Goal: Communication & Community: Answer question/provide support

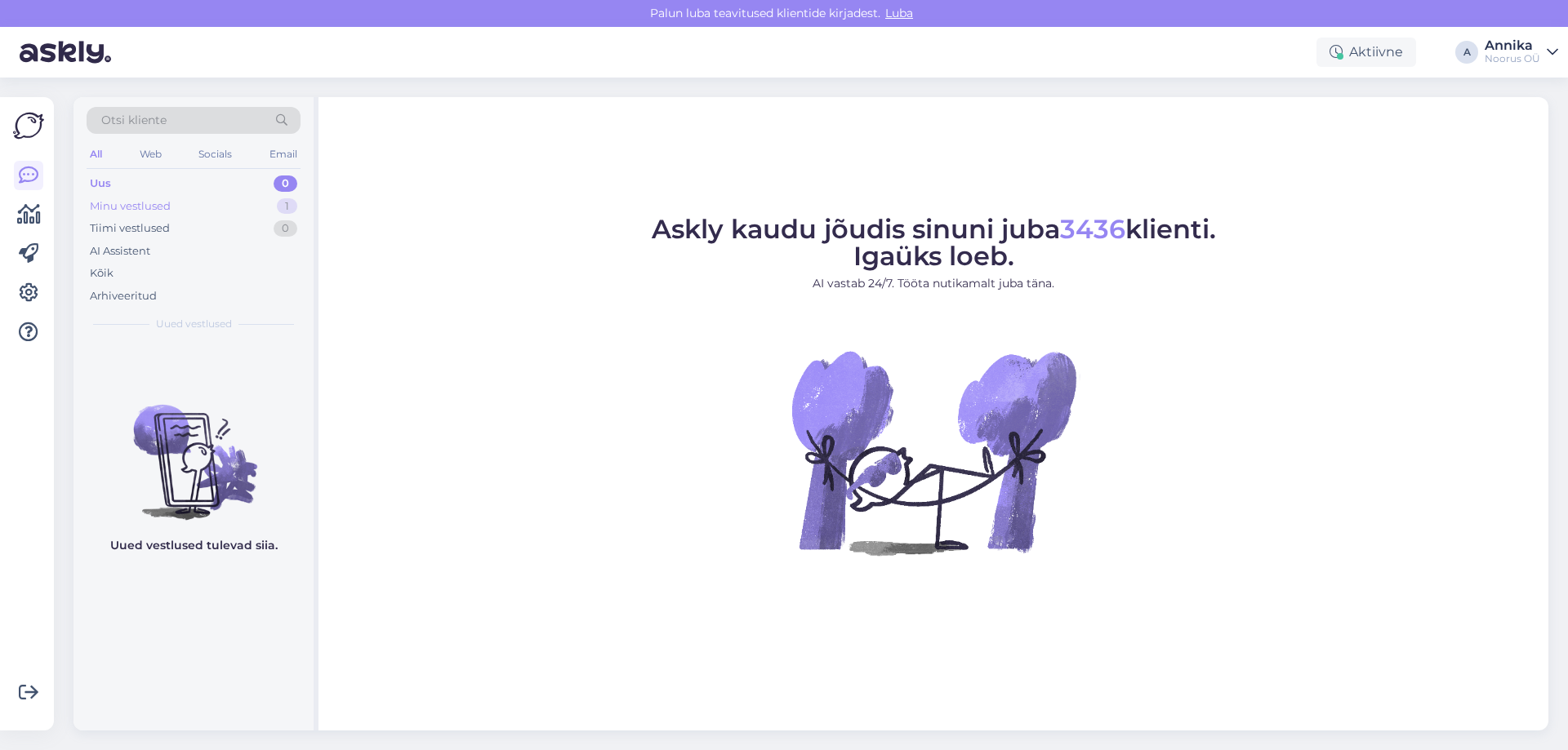
click at [227, 207] on div "Minu vestlused 1" at bounding box center [193, 207] width 214 height 23
click at [247, 173] on div "Uus 1" at bounding box center [193, 183] width 214 height 23
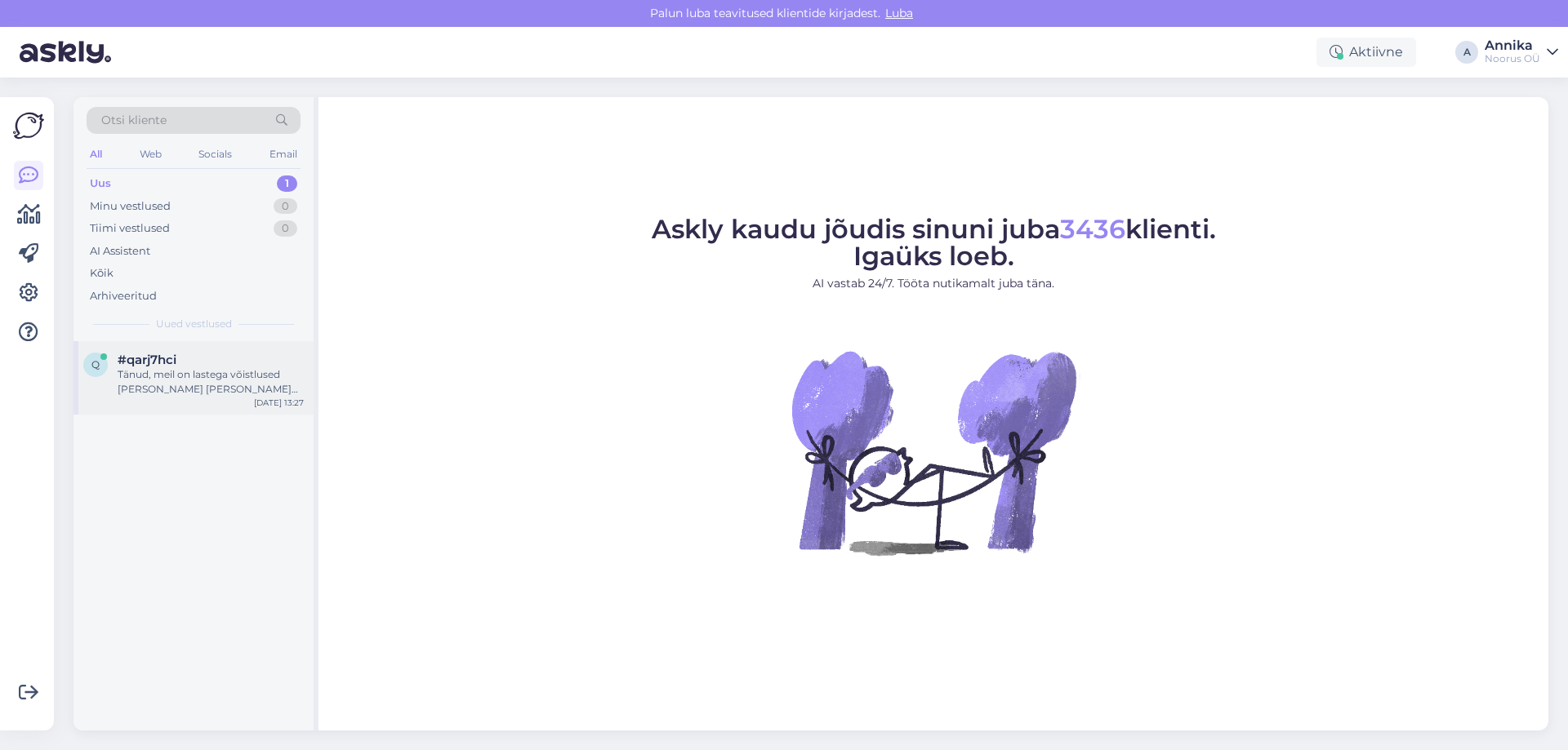
click at [194, 367] on div "Tänud, meil on lastega võistlused [PERSON_NAME] [PERSON_NAME] sooviks päev vare…" at bounding box center [210, 381] width 186 height 30
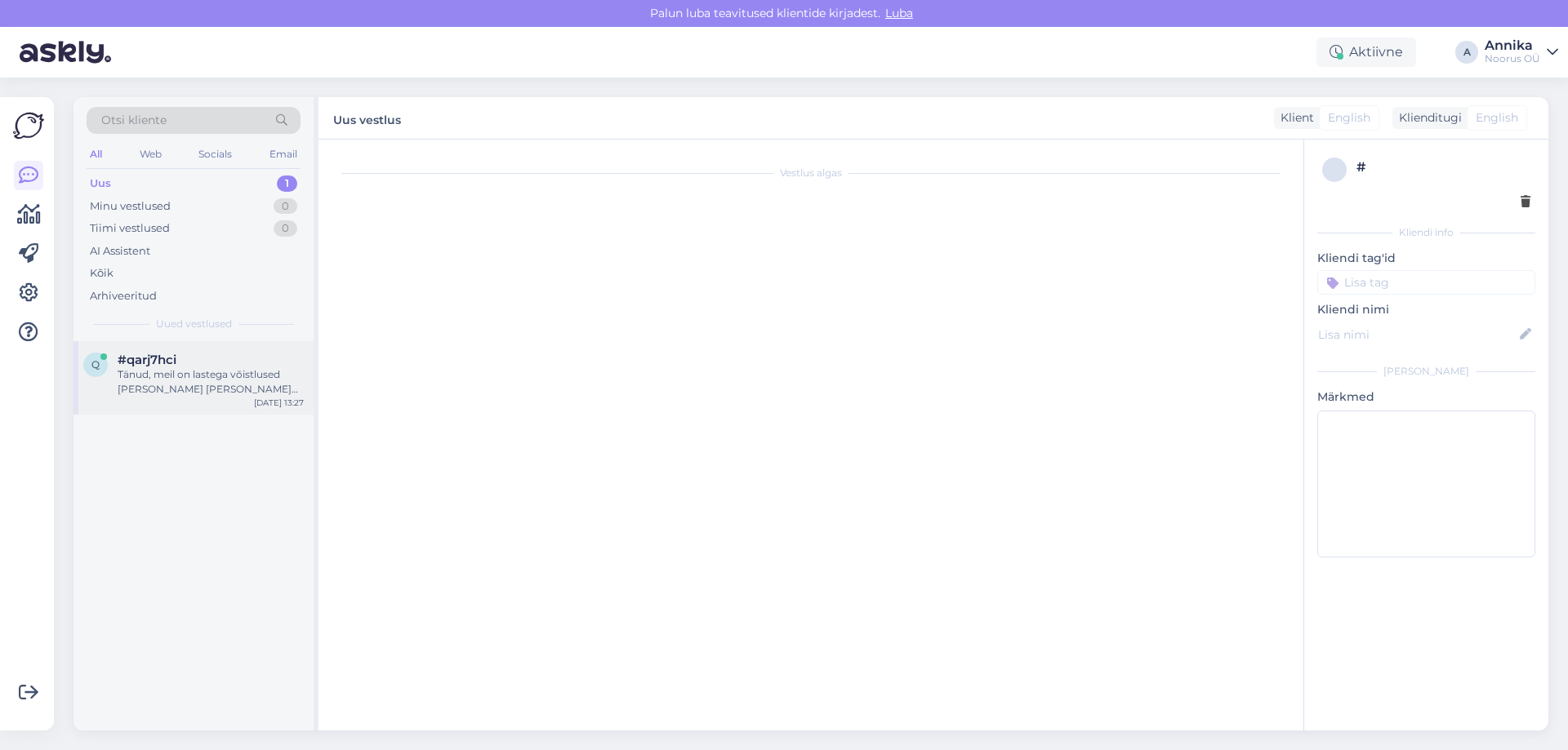
scroll to position [114, 0]
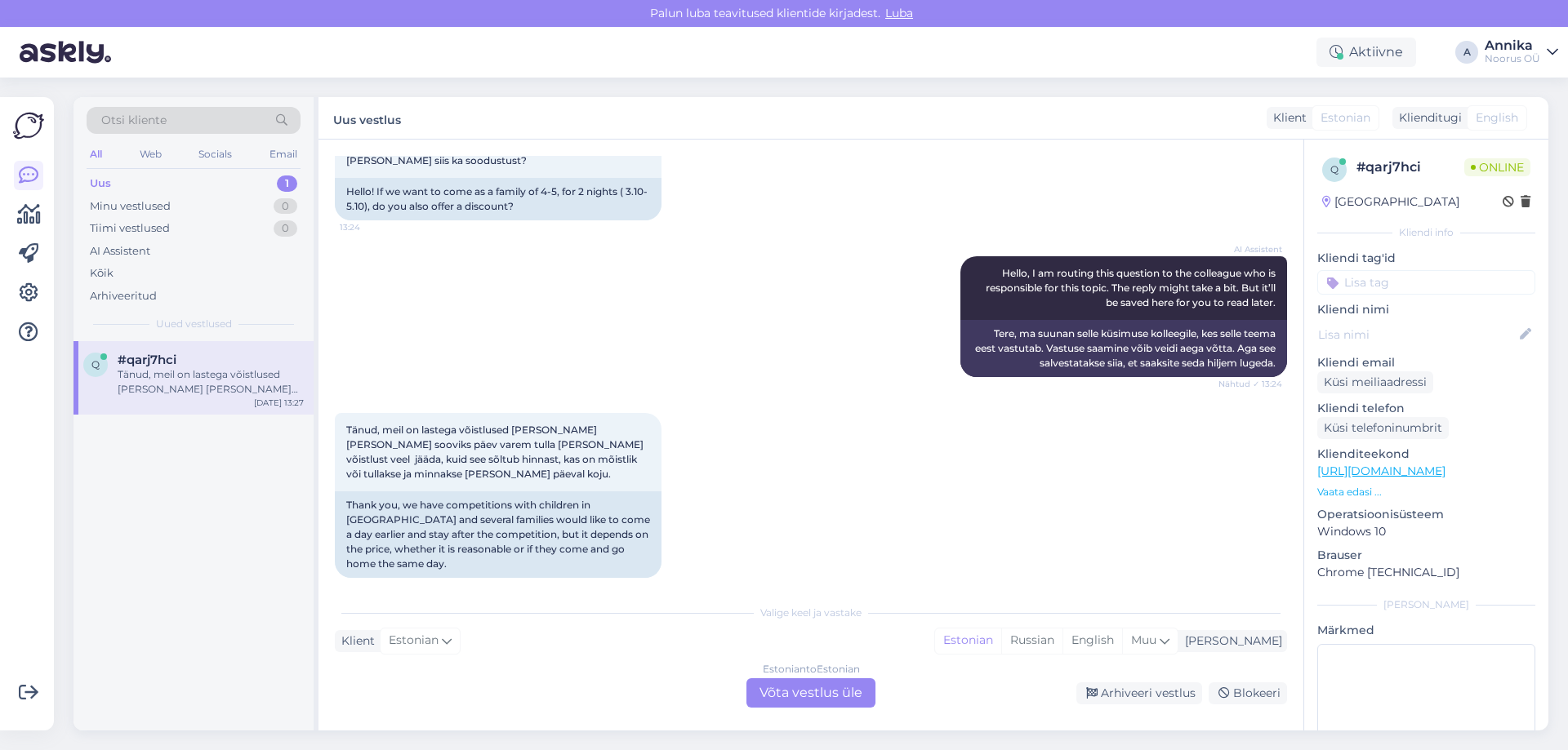
click at [803, 701] on div "Estonian to Estonian Võta vestlus üle" at bounding box center [811, 693] width 129 height 30
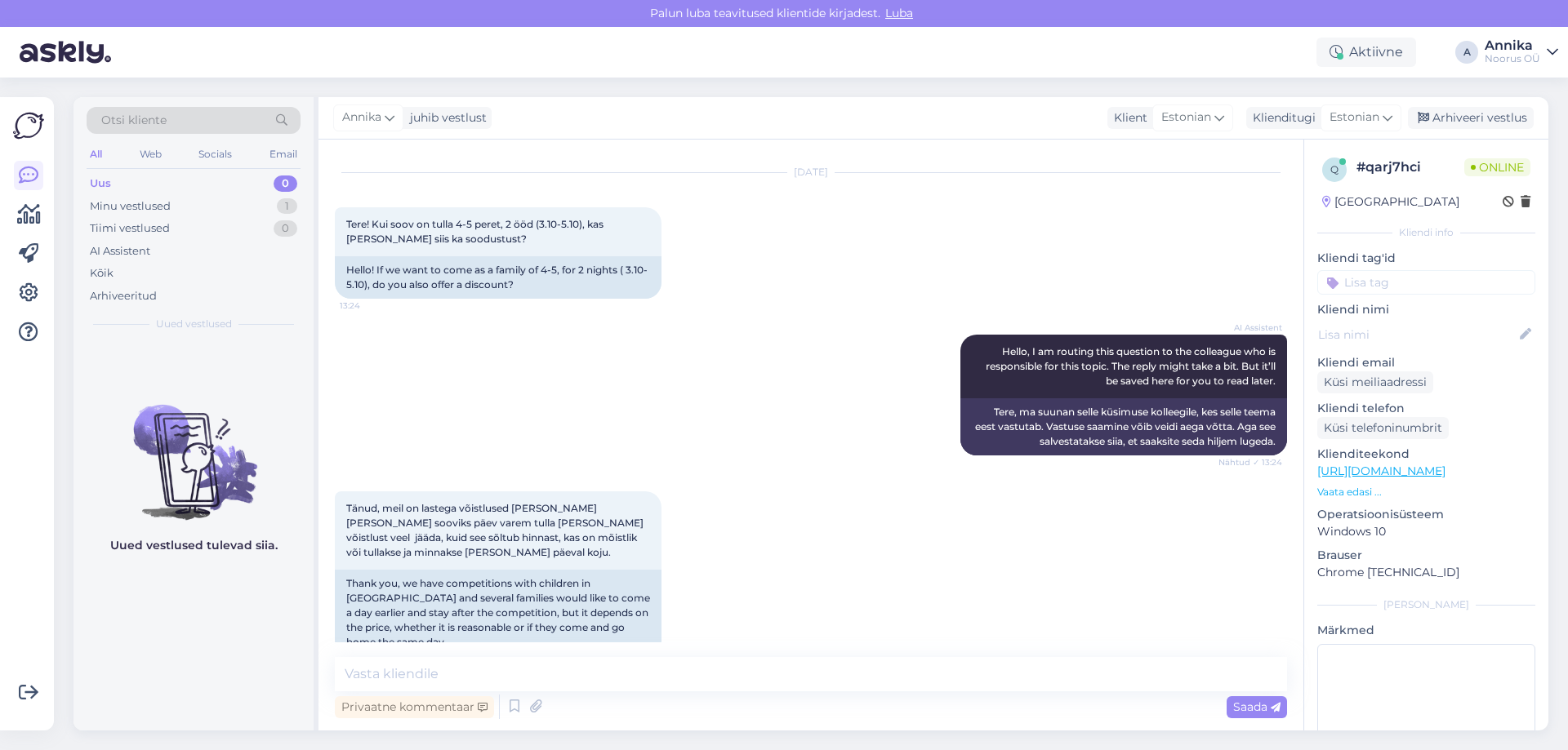
scroll to position [52, 0]
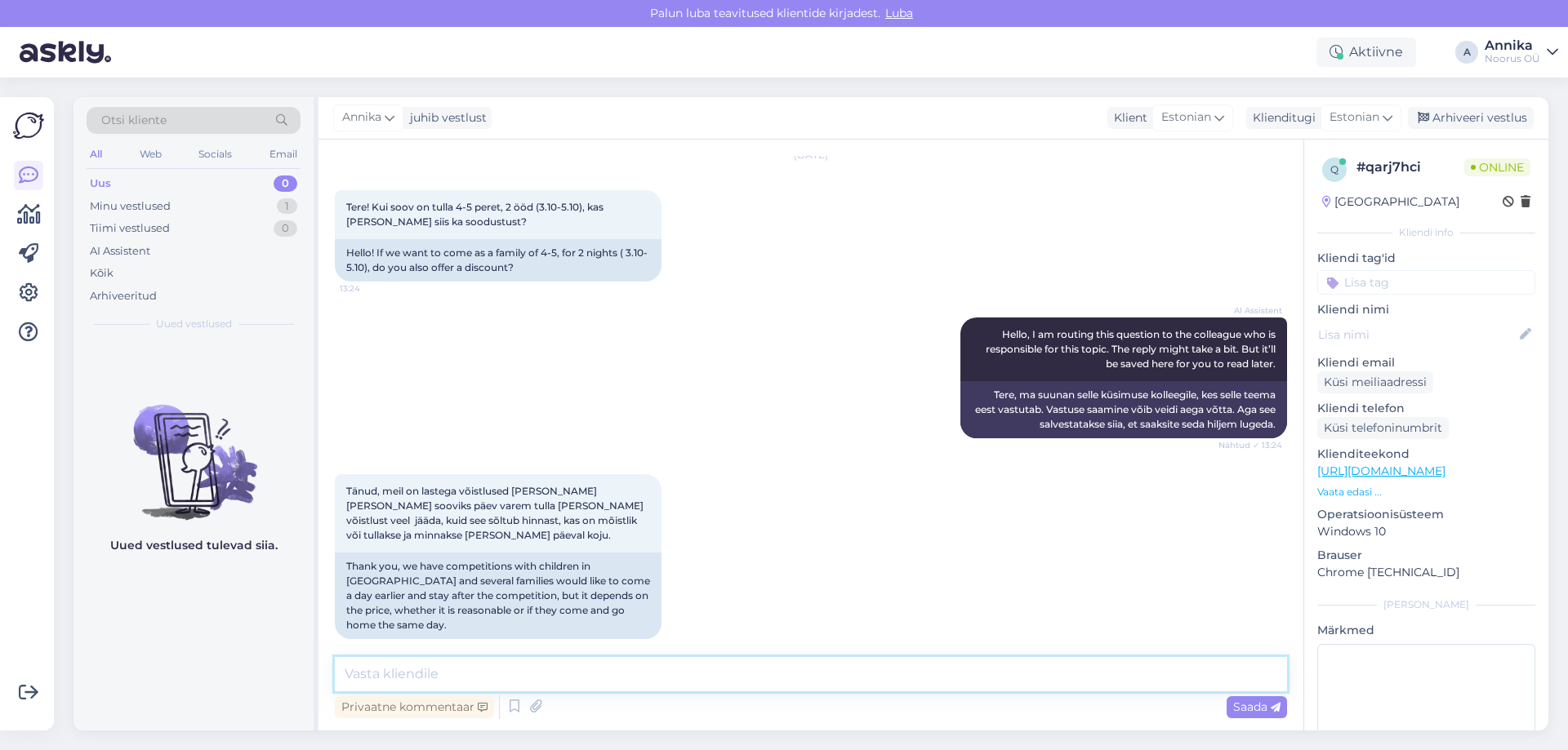
click at [510, 673] on textarea at bounding box center [810, 674] width 952 height 34
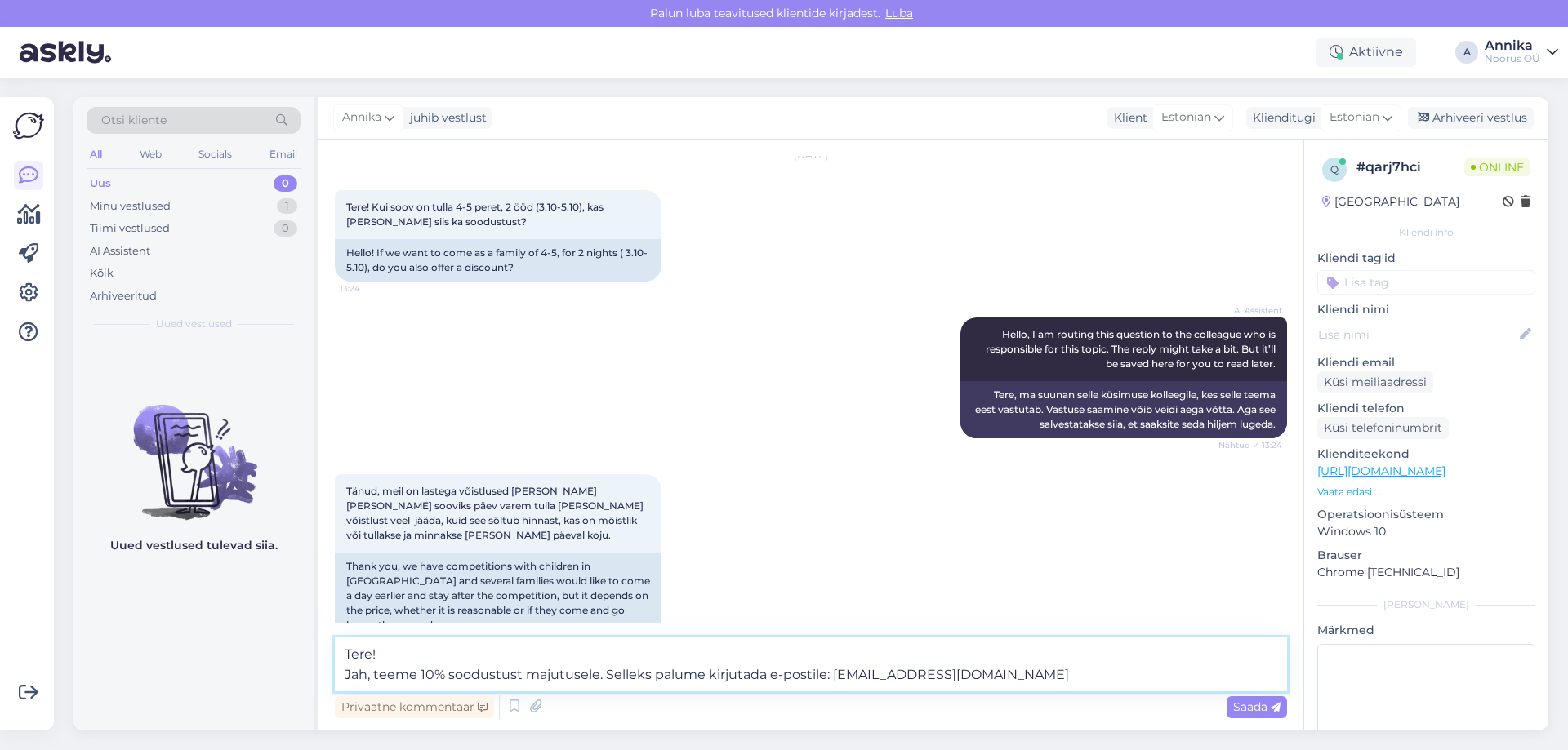
click at [606, 672] on textarea "Tere! Jah, teeme 10% soodustust majutusele. Selleks palume kirjutada e-postile:…" at bounding box center [810, 664] width 952 height 54
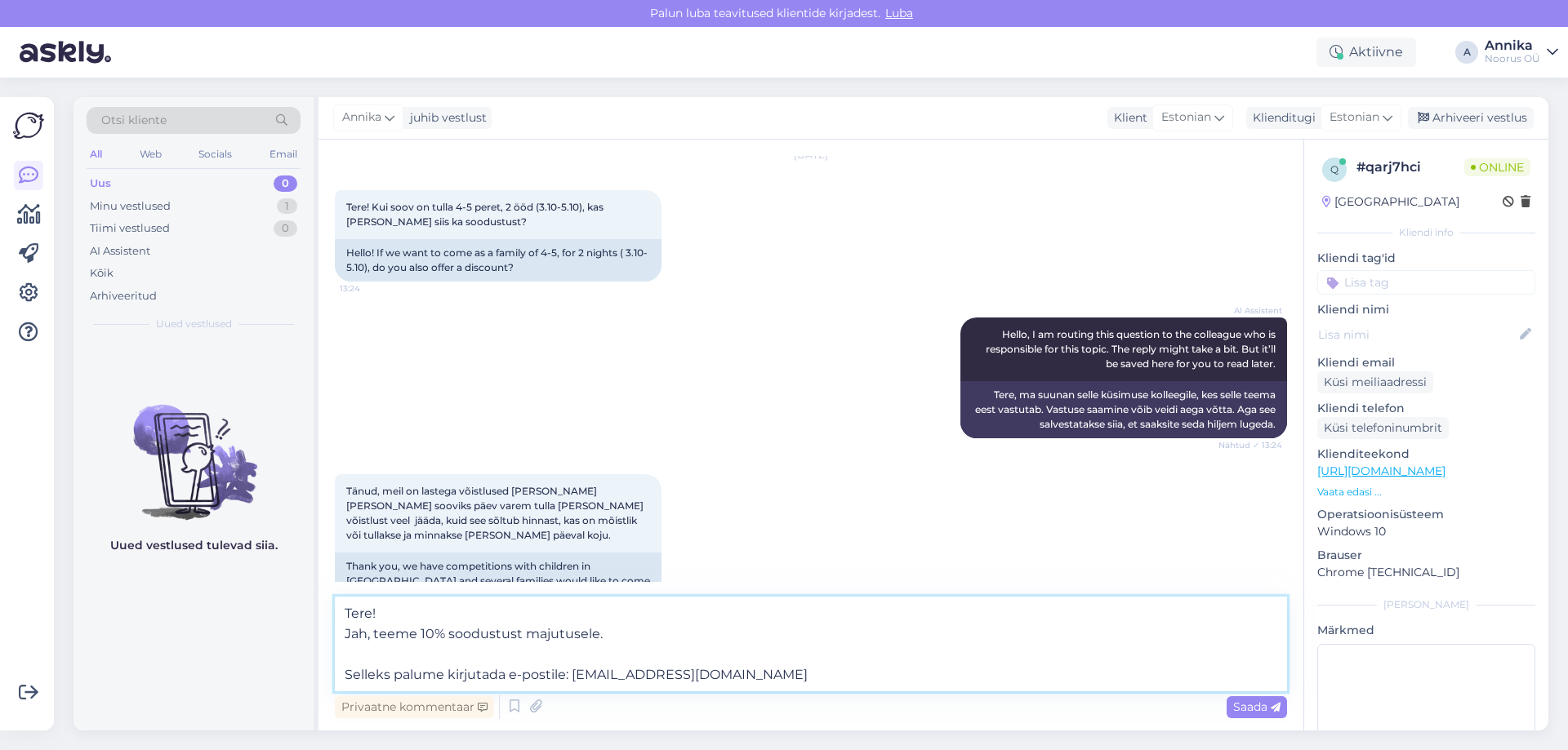
type textarea "Tere! Jah, teeme 10% soodustust majutusele. Selleks palume kirjutada e-postile:…"
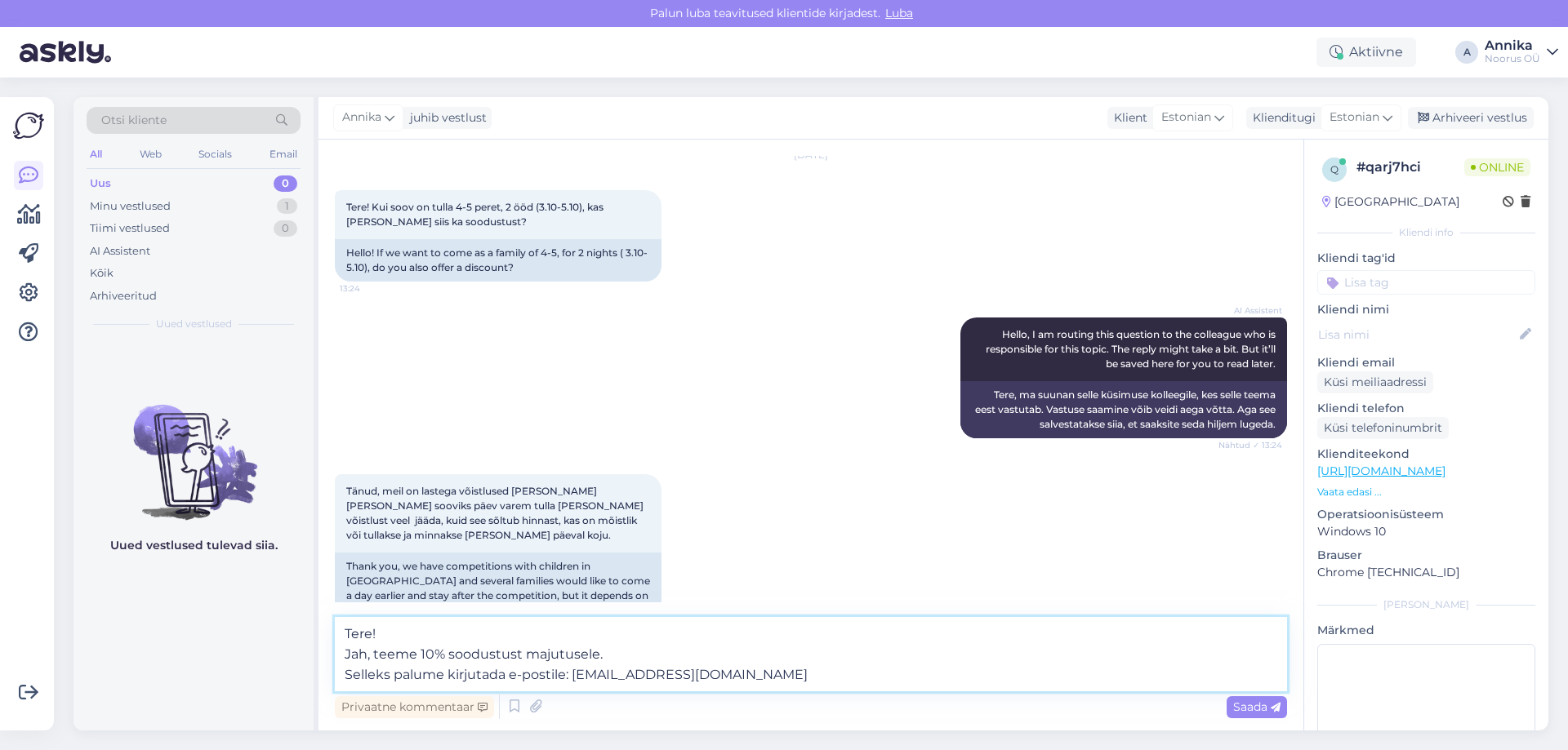
click at [791, 672] on textarea "Tere! Jah, teeme 10% soodustust majutusele. Selleks palume kirjutada e-postile:…" at bounding box center [810, 653] width 952 height 74
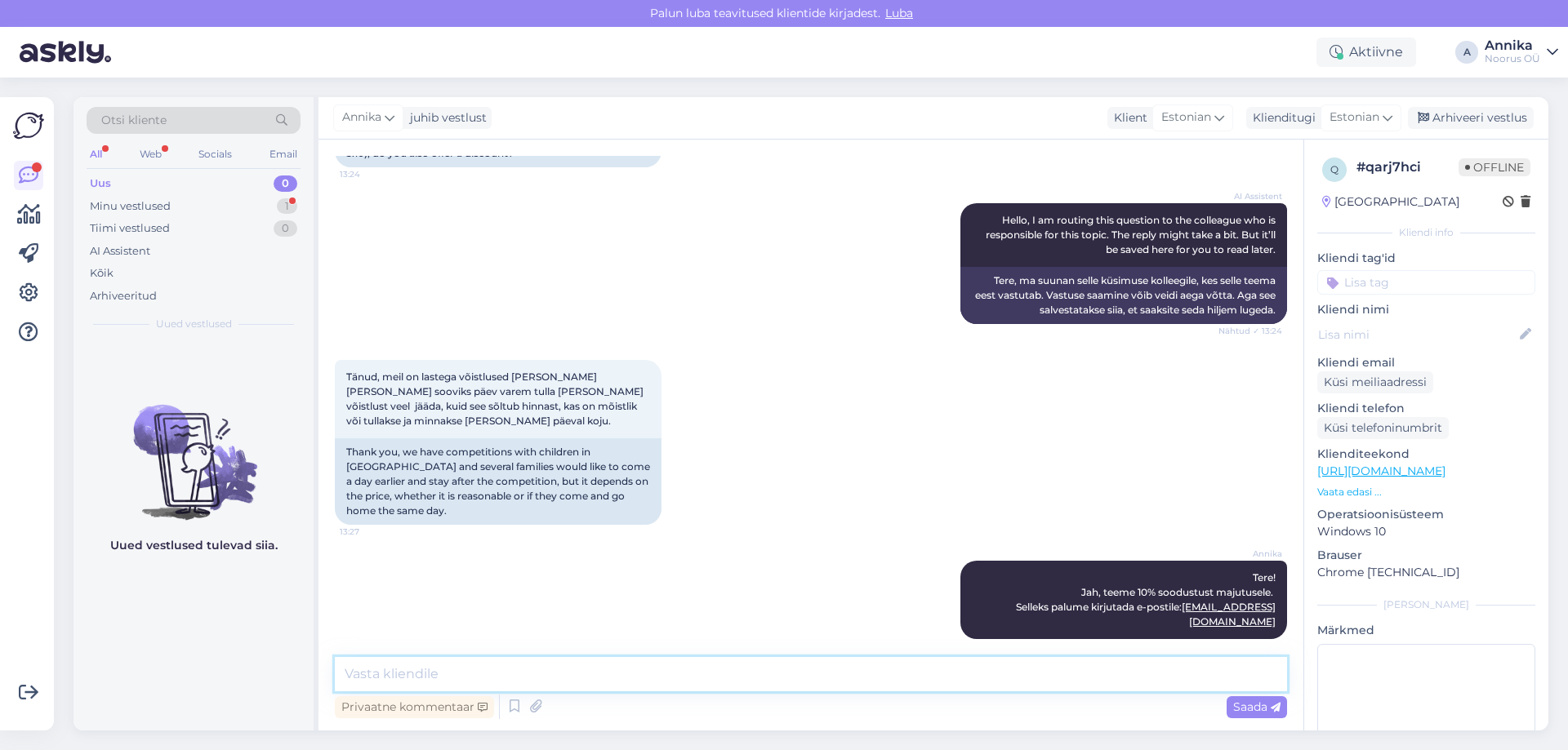
scroll to position [406, 0]
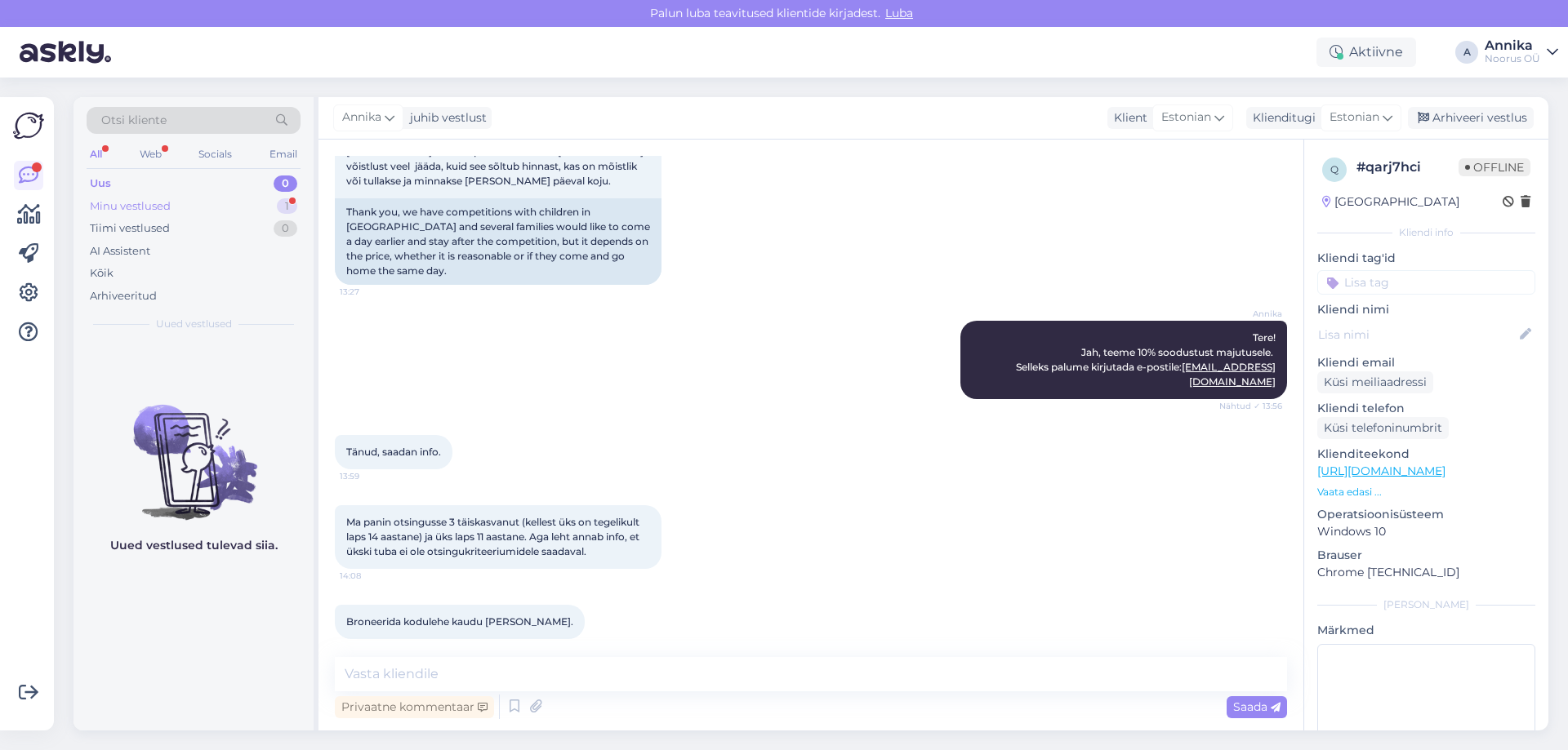
click at [168, 210] on div "Minu vestlused" at bounding box center [130, 207] width 81 height 16
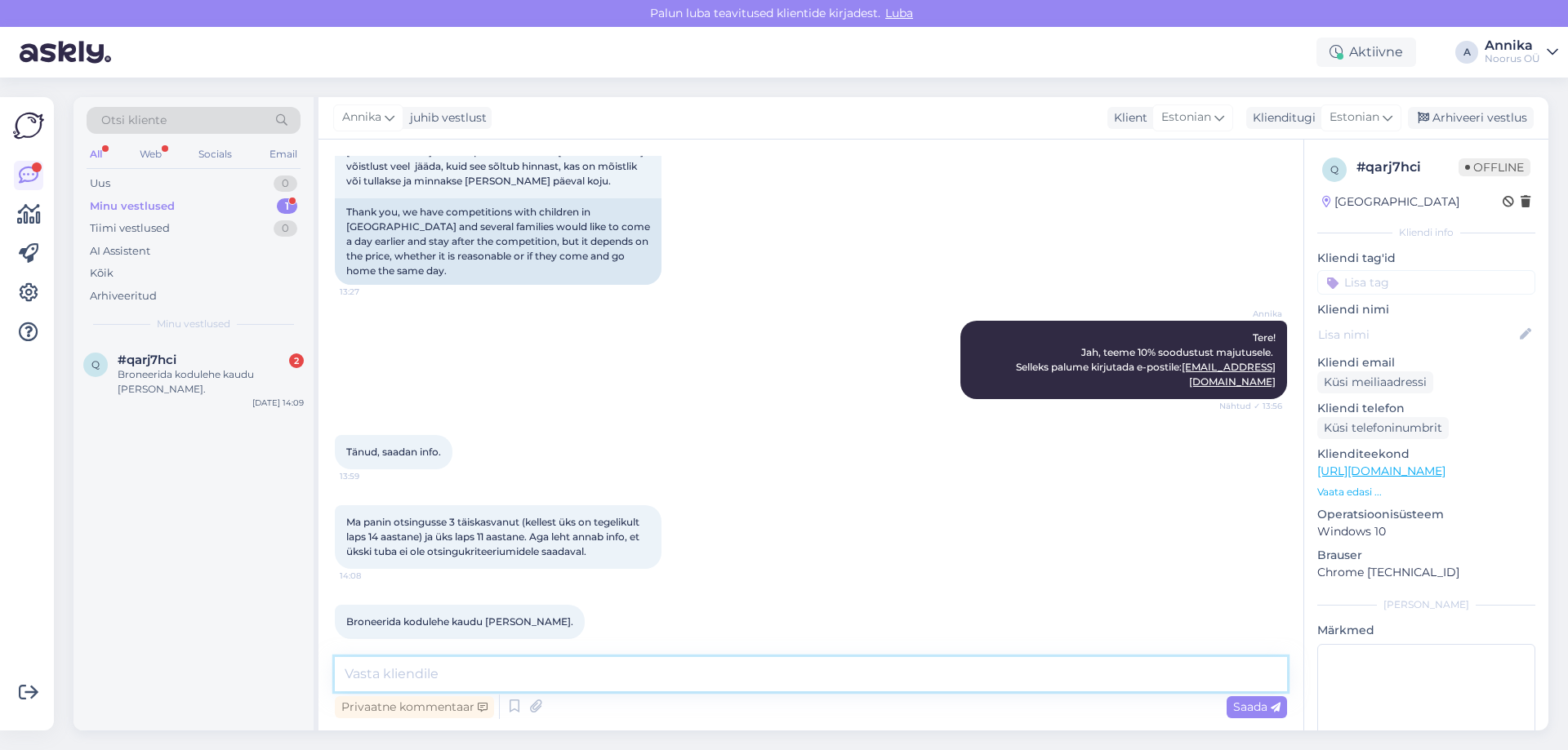
click at [466, 676] on textarea at bounding box center [810, 674] width 952 height 34
click at [570, 663] on textarea at bounding box center [810, 674] width 952 height 34
type textarea "T"
type textarea "Kahjuks ei arvesta koduleht ühes toas 3 täiskasvanut."
